Goal: Task Accomplishment & Management: Manage account settings

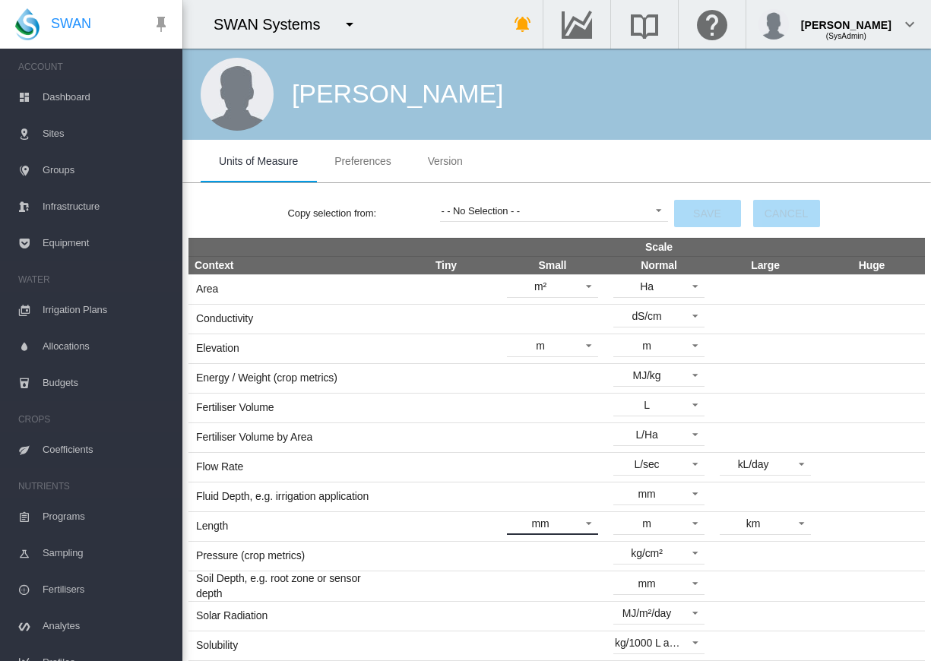
click at [556, 524] on span "mm" at bounding box center [540, 524] width 64 height 15
click at [251, 201] on md-backdrop at bounding box center [465, 330] width 931 height 661
click at [576, 520] on span at bounding box center [584, 522] width 18 height 14
click at [708, 152] on md-backdrop at bounding box center [465, 330] width 931 height 661
click at [682, 467] on span at bounding box center [691, 463] width 18 height 14
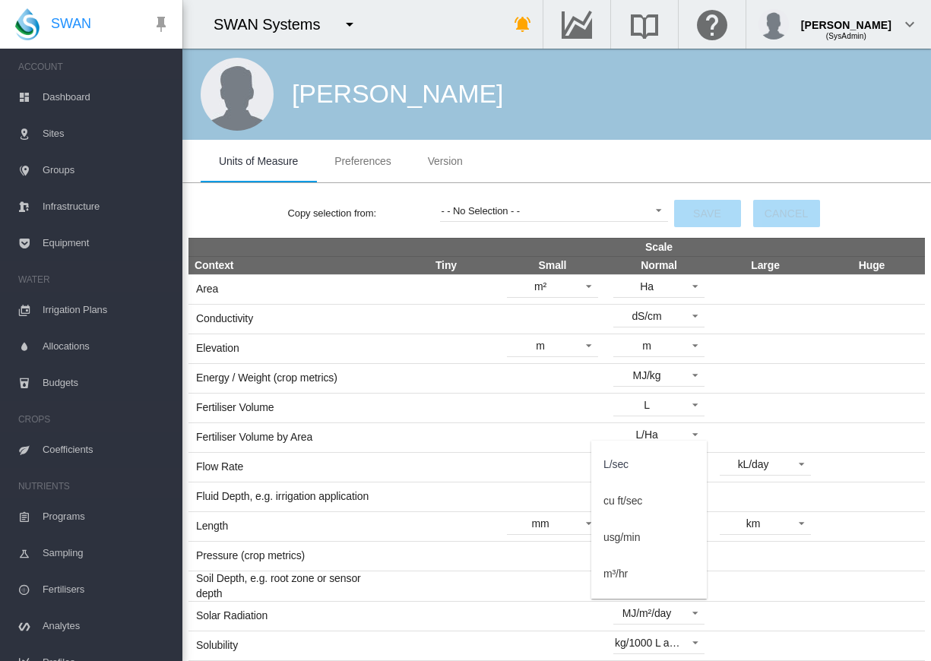
click at [615, 153] on md-backdrop at bounding box center [465, 330] width 931 height 661
click at [726, 90] on div "[PERSON_NAME]" at bounding box center [556, 94] width 748 height 91
click at [576, 91] on div "[PERSON_NAME]" at bounding box center [556, 94] width 748 height 91
click at [163, 20] on md-icon "icon-pin" at bounding box center [161, 24] width 18 height 18
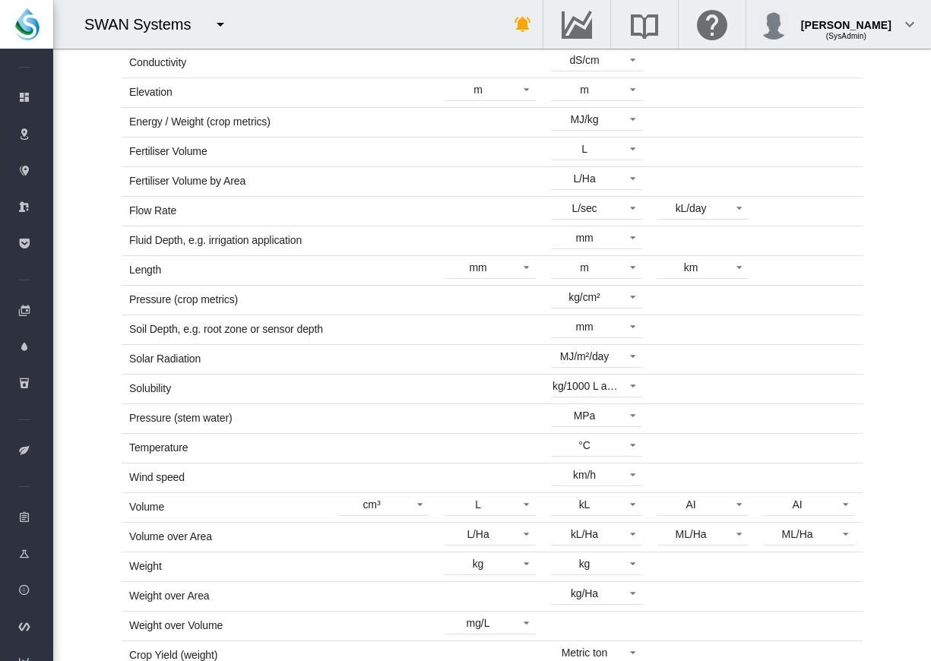
scroll to position [271, 0]
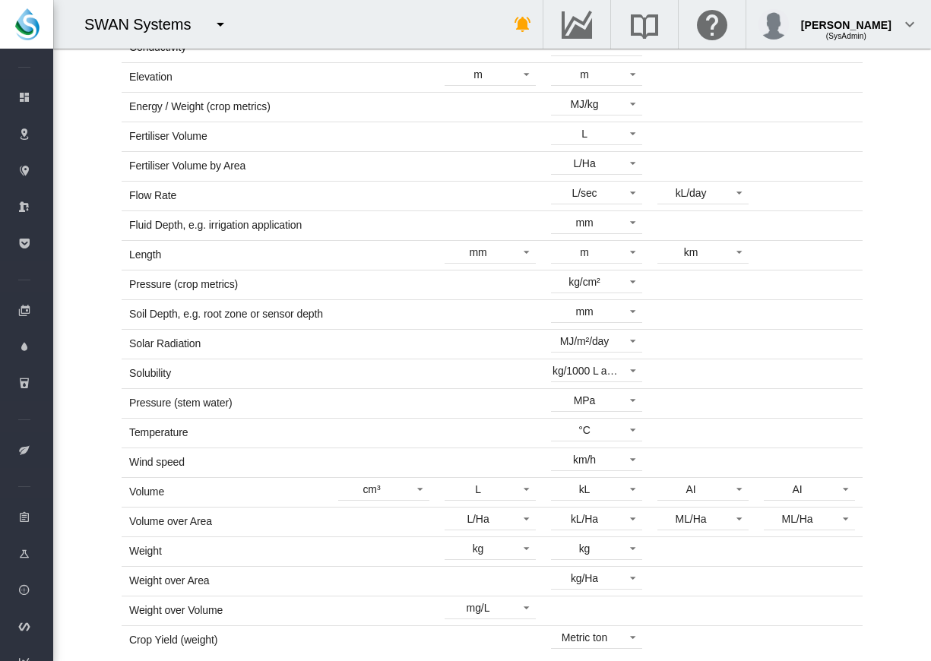
click at [167, 555] on td "Weight" at bounding box center [226, 551] width 209 height 30
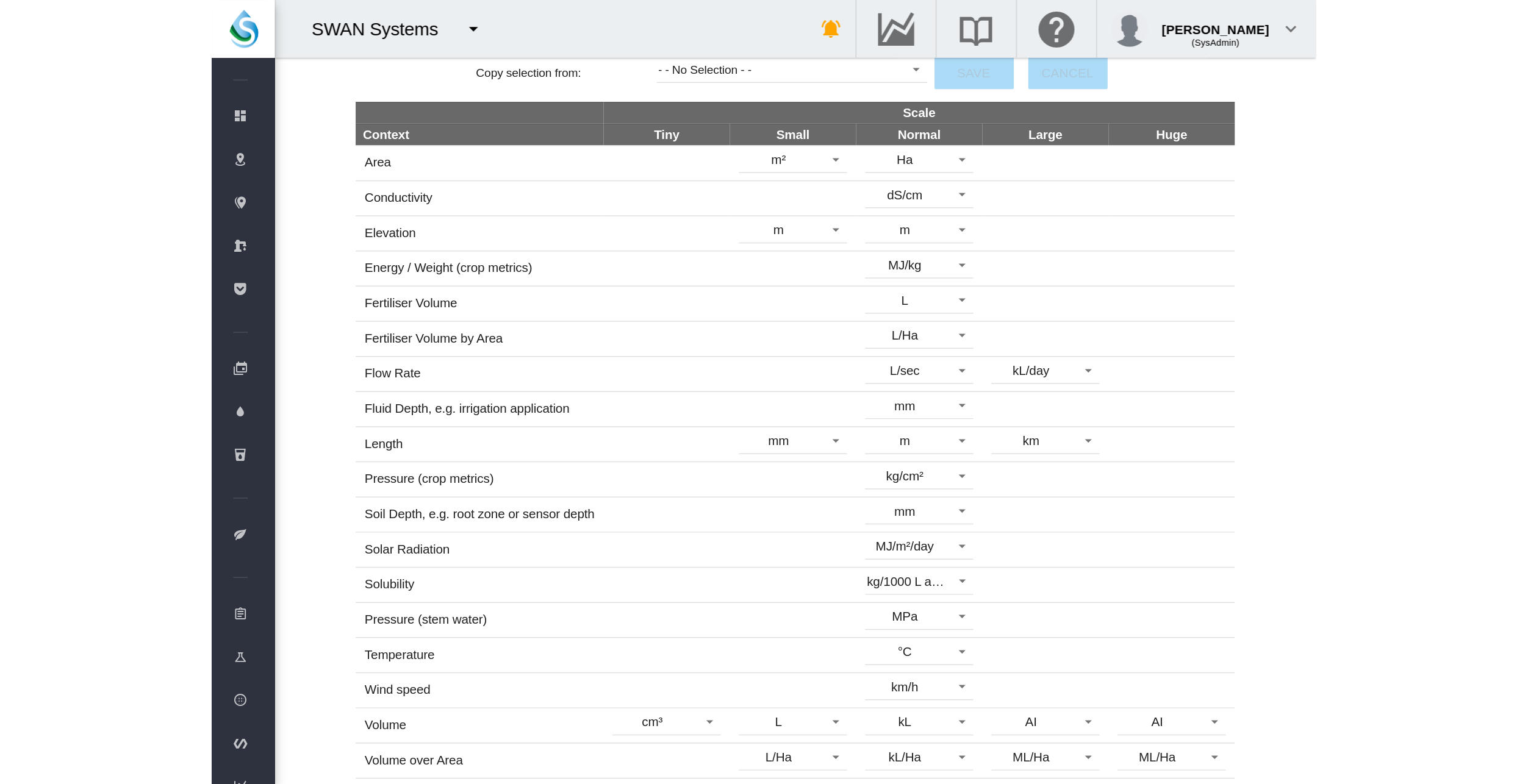
scroll to position [0, 0]
